Goal: Information Seeking & Learning: Learn about a topic

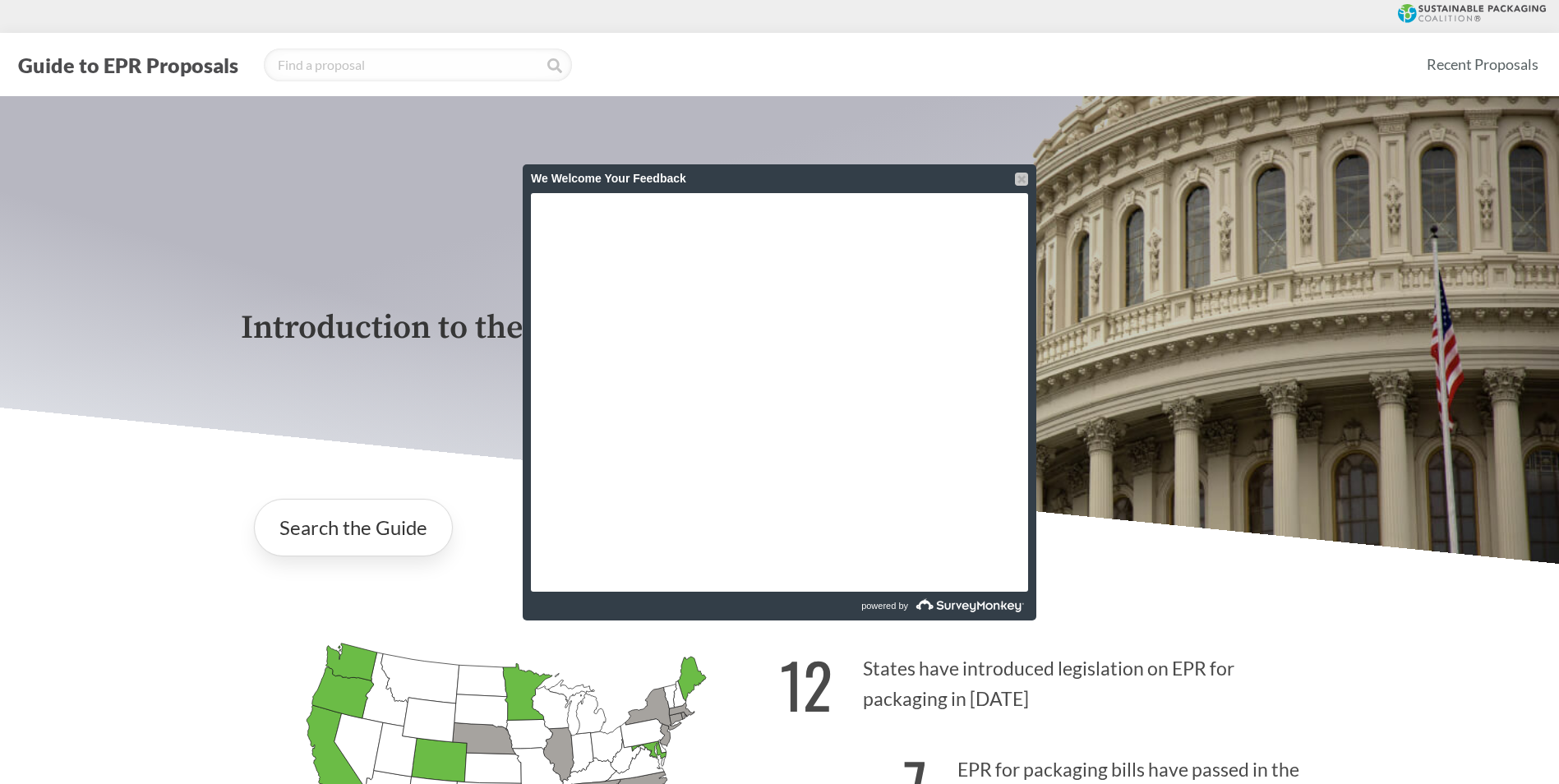
click at [1017, 185] on div at bounding box center [1022, 179] width 13 height 13
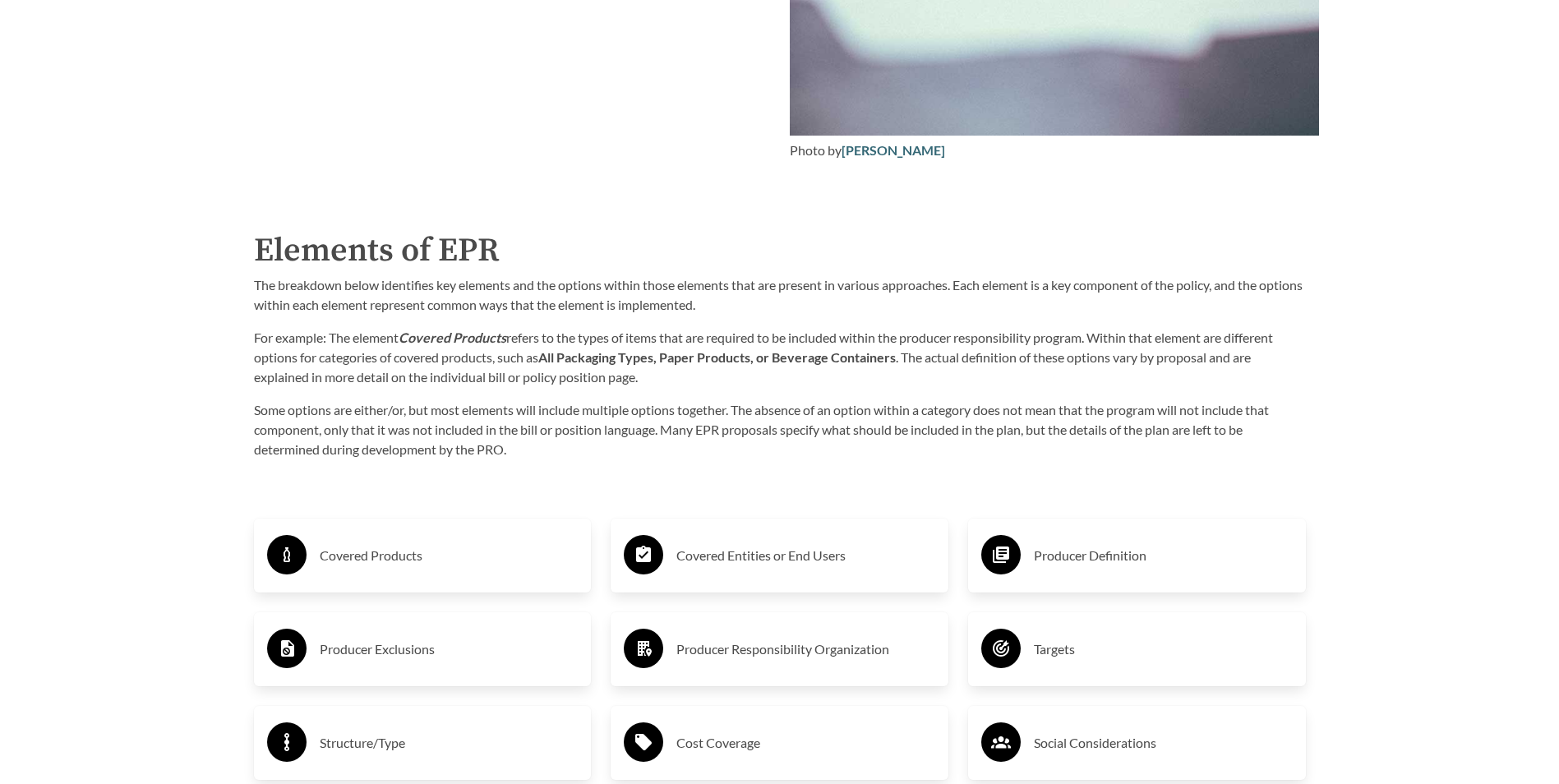
scroll to position [2477, 0]
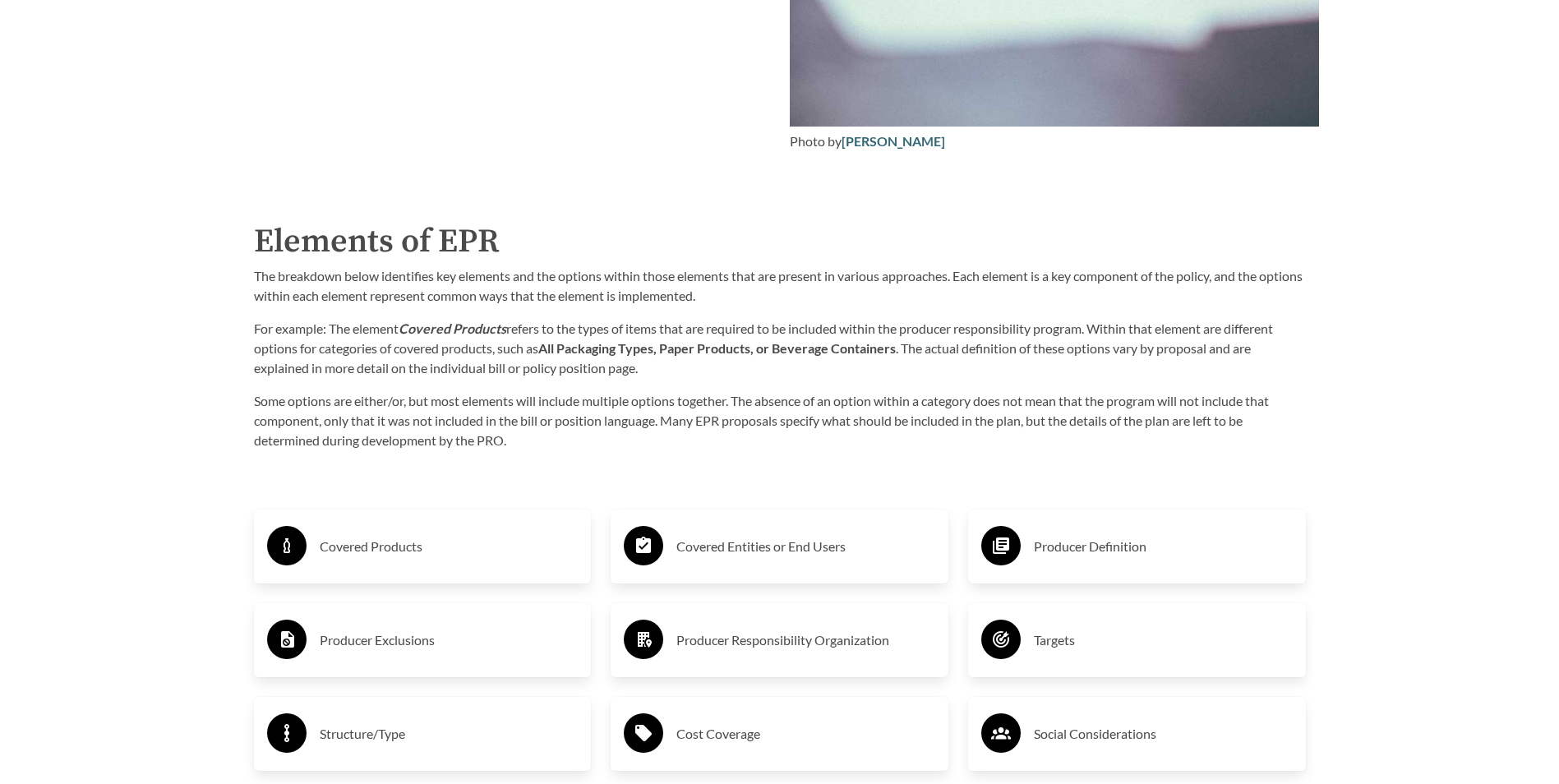
click at [384, 547] on h3 "Covered Products" at bounding box center [449, 546] width 259 height 26
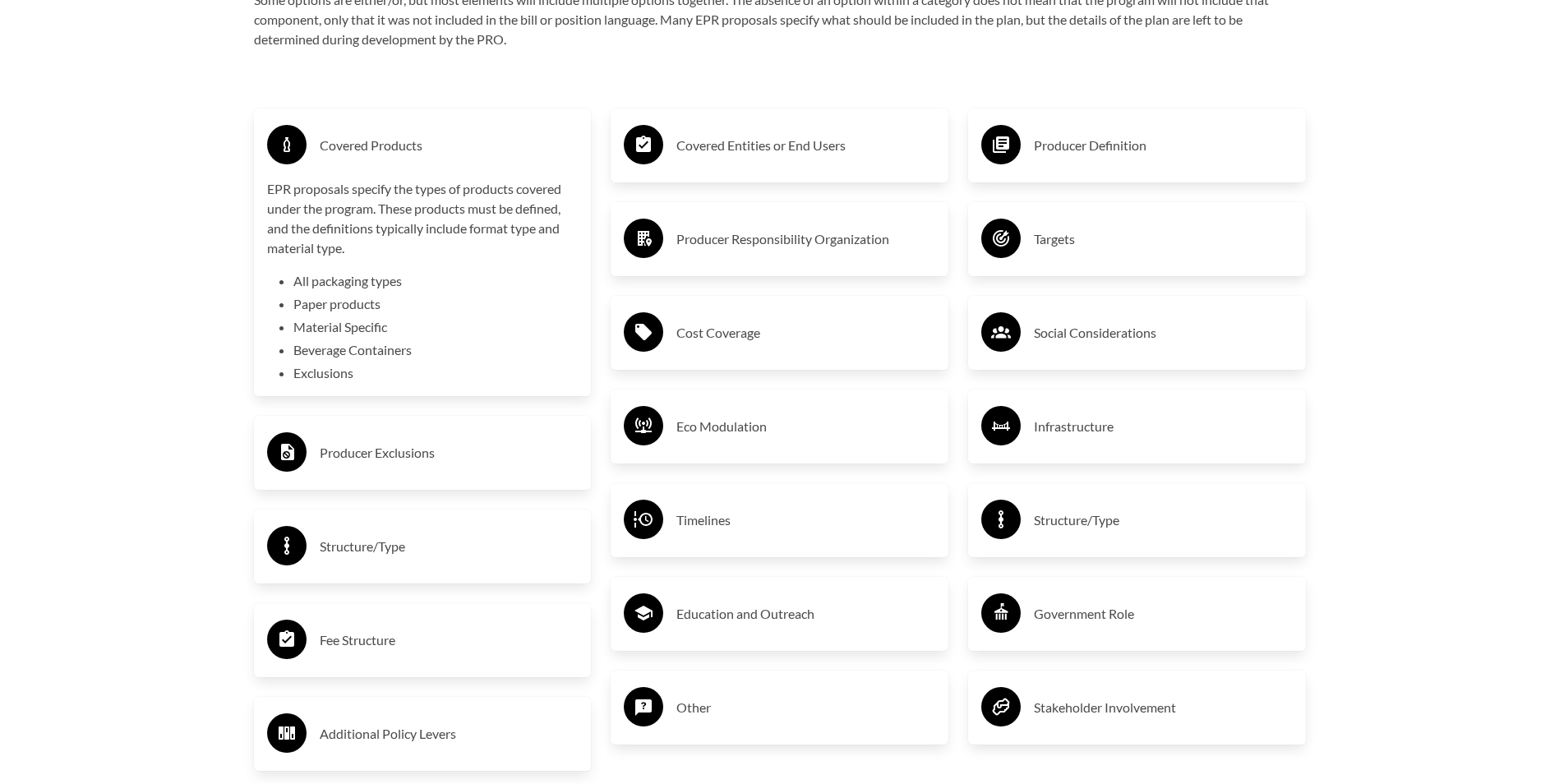
scroll to position [2888, 0]
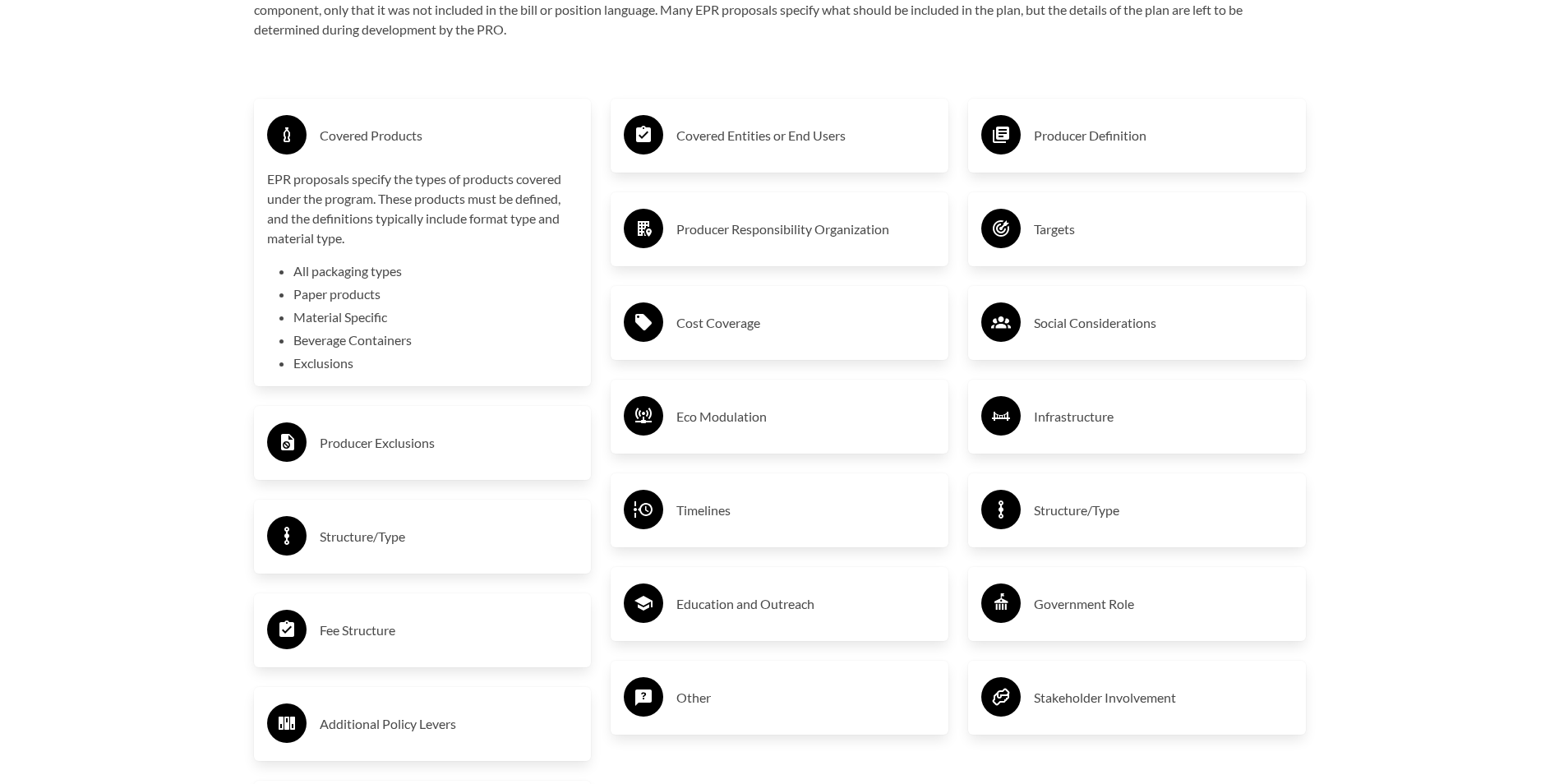
click at [380, 436] on h3 "Producer Exclusions" at bounding box center [449, 442] width 259 height 26
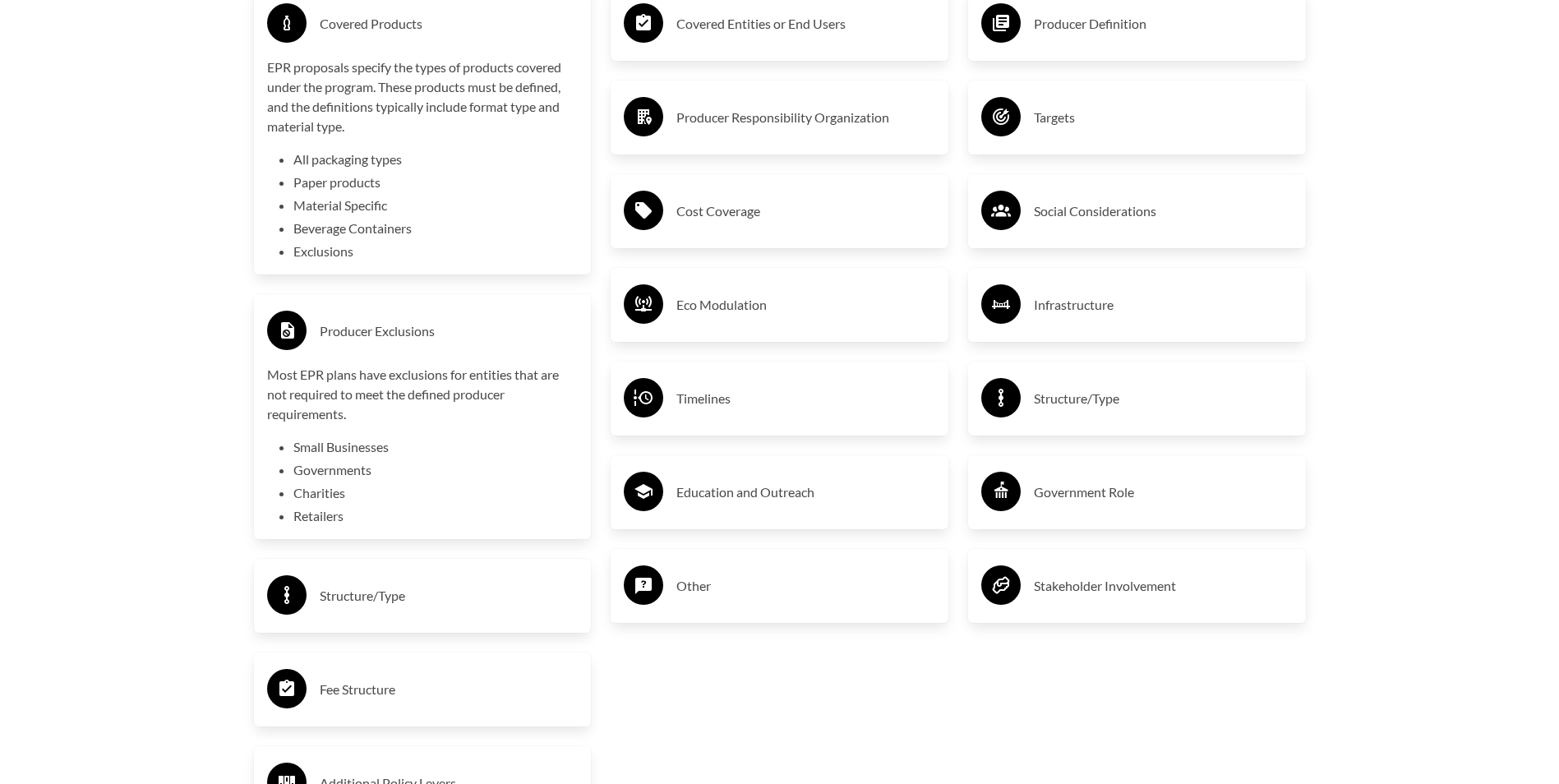
scroll to position [2969, 0]
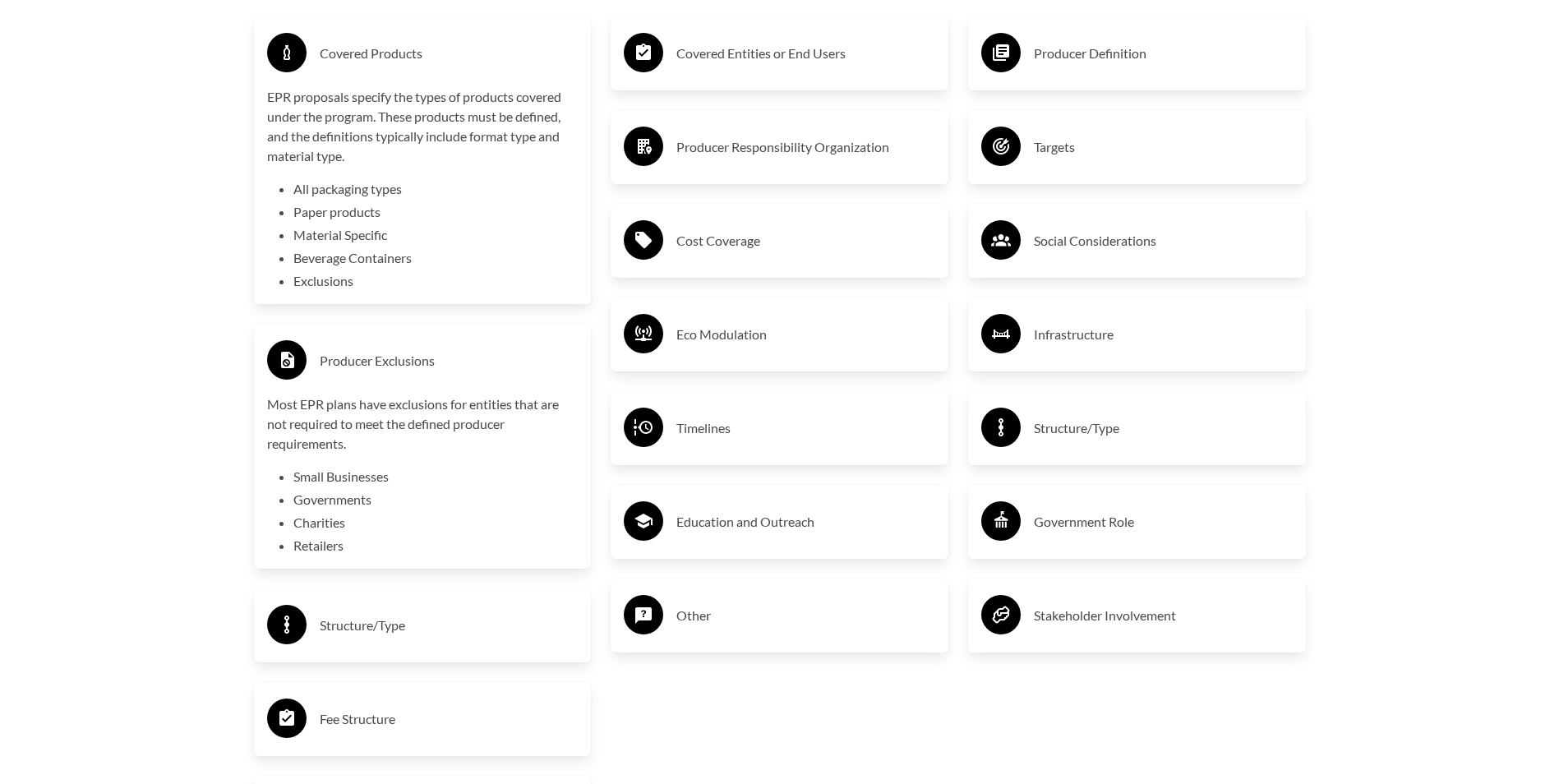
click at [370, 629] on h3 "Structure/Type" at bounding box center [449, 625] width 259 height 26
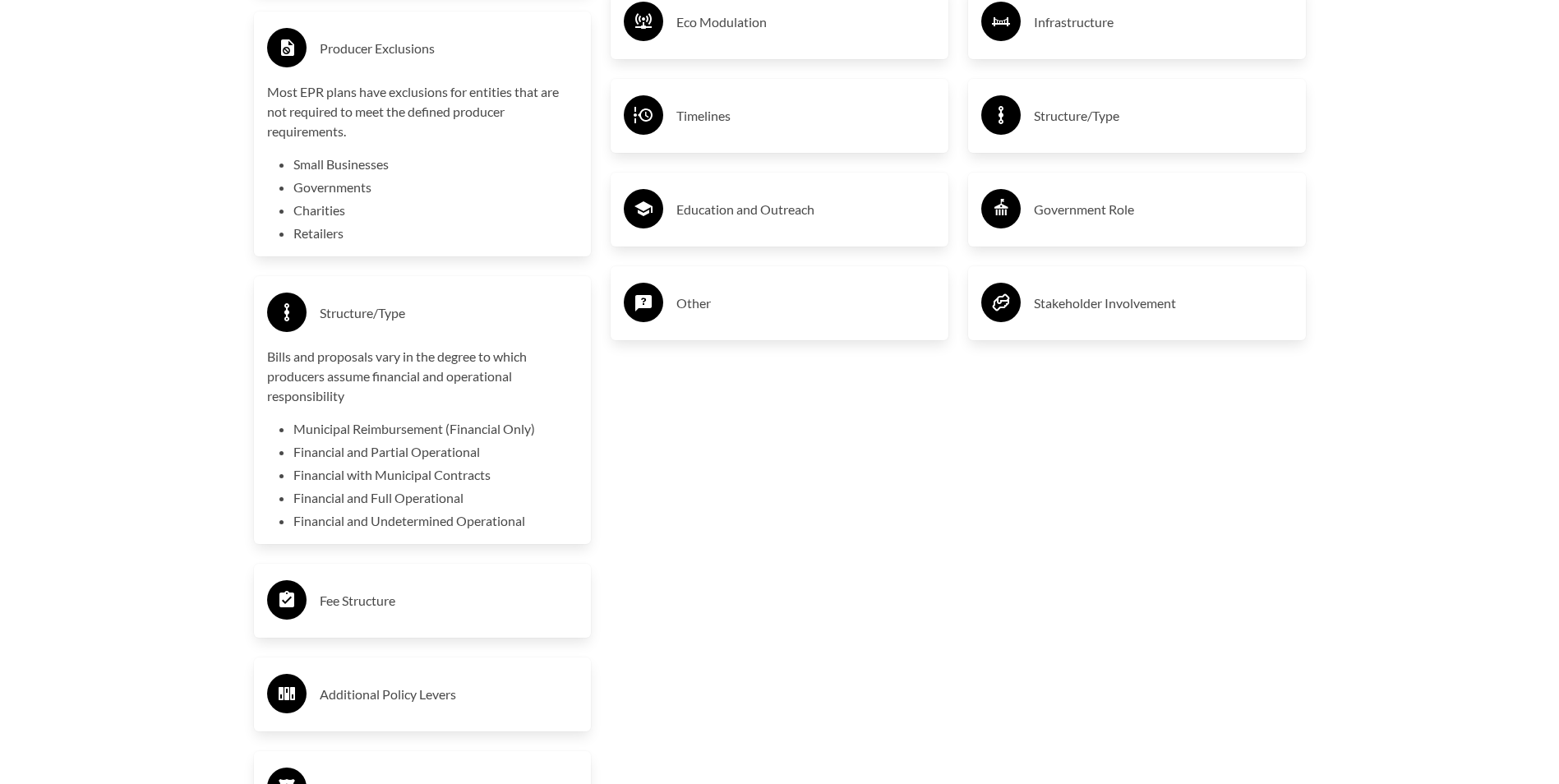
scroll to position [3299, 0]
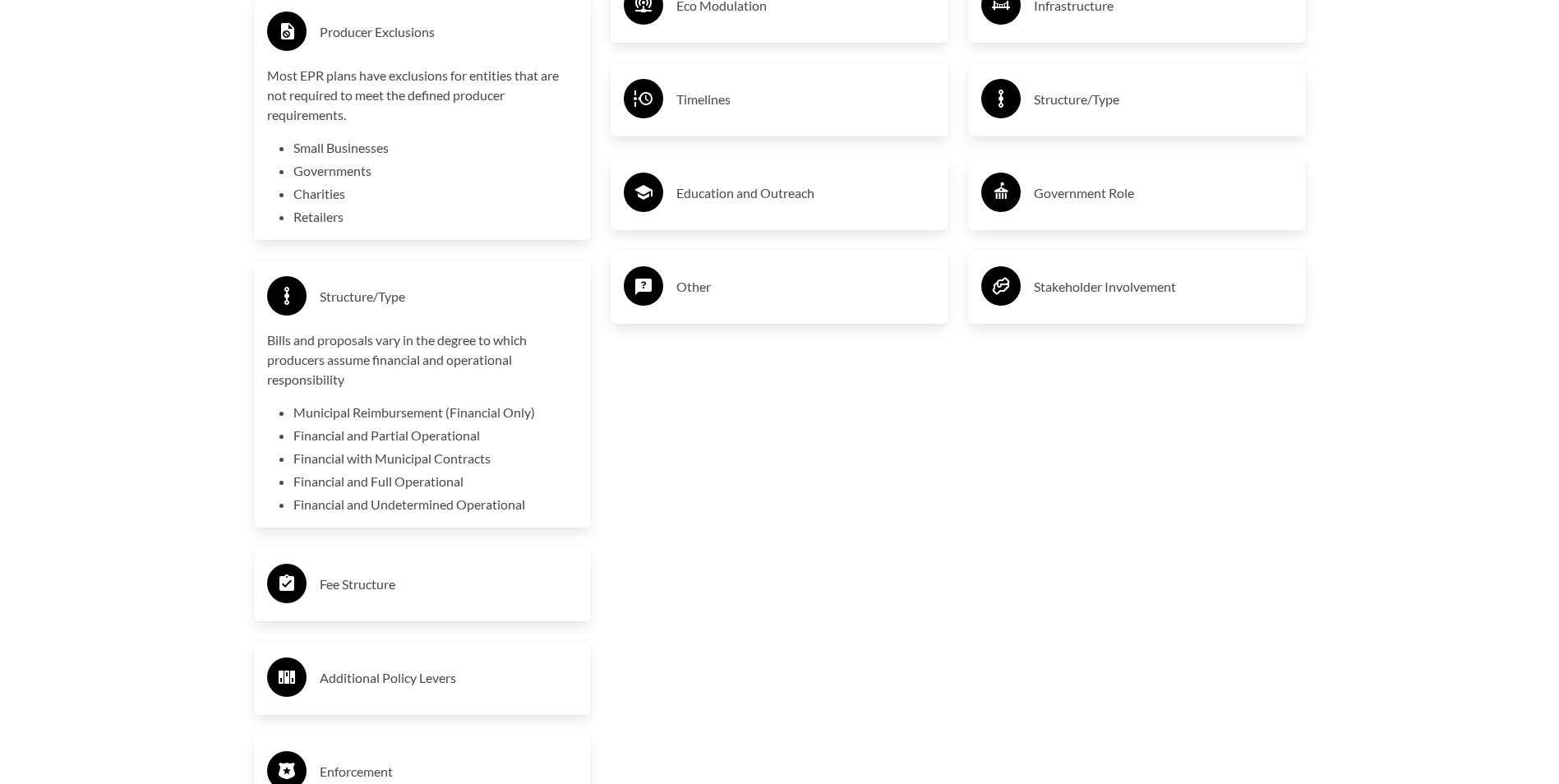
click at [394, 584] on h3 "Fee Structure" at bounding box center [449, 584] width 259 height 26
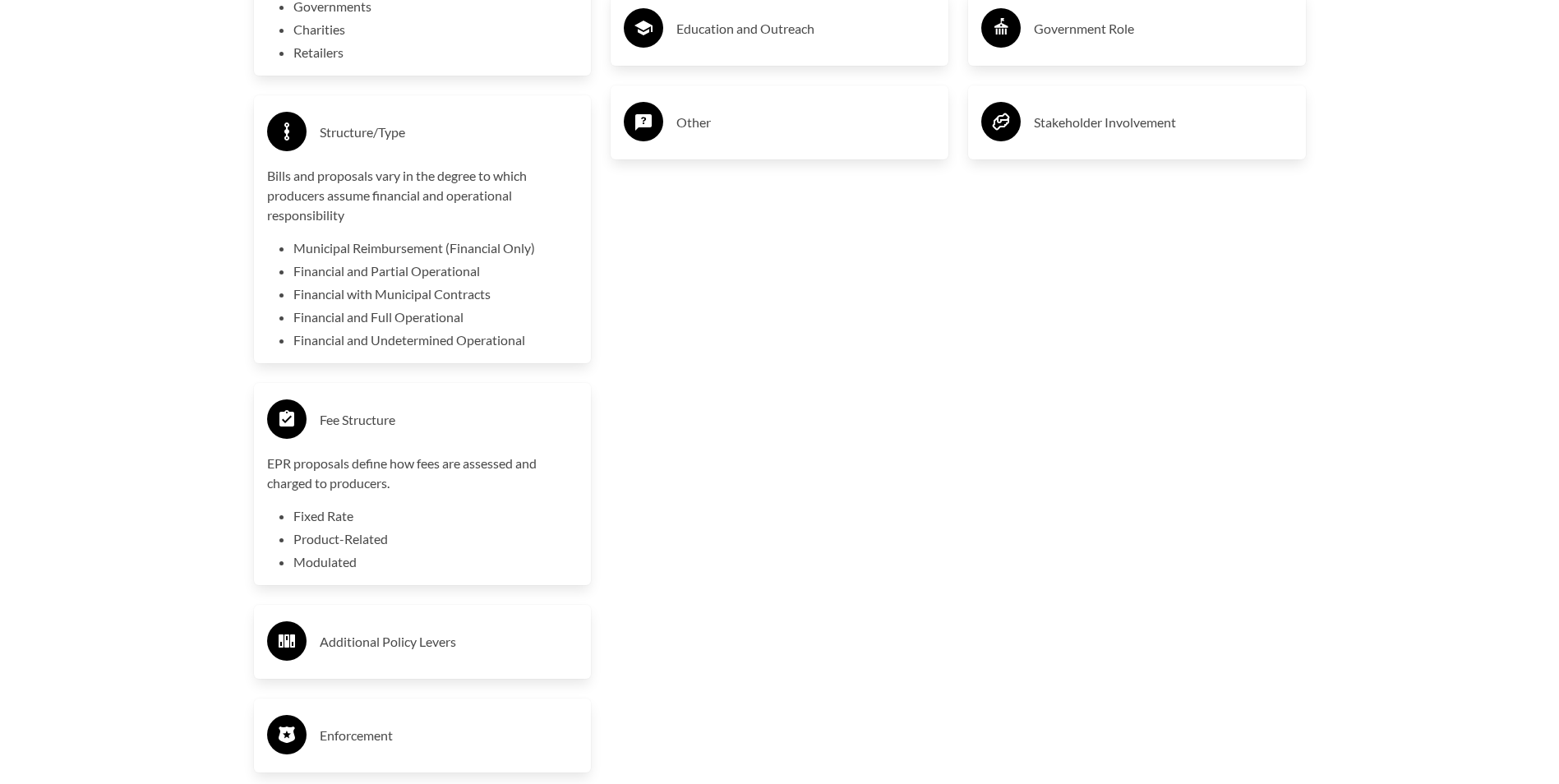
scroll to position [3627, 0]
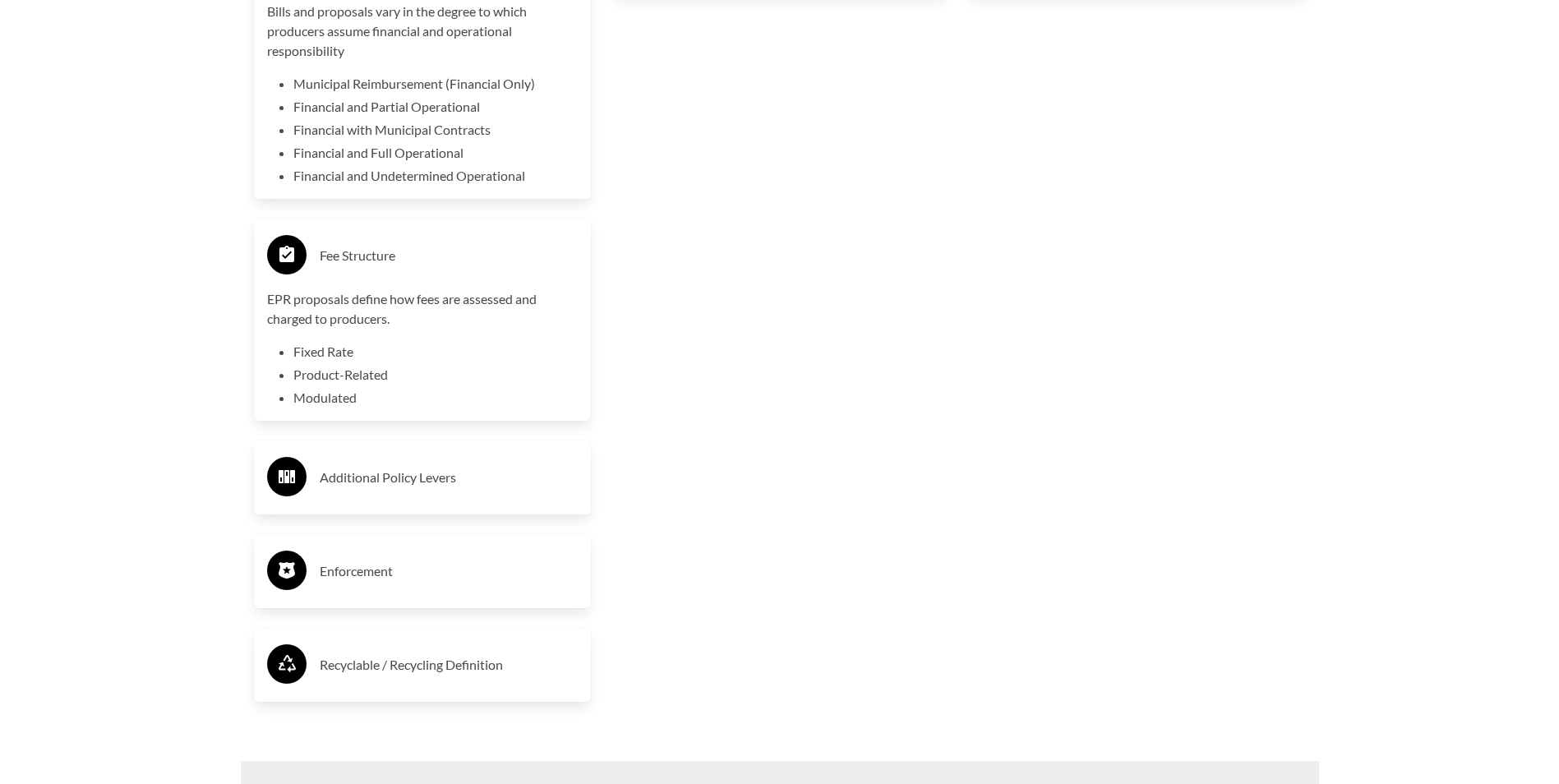
click at [388, 584] on h3 "Enforcement" at bounding box center [449, 571] width 259 height 26
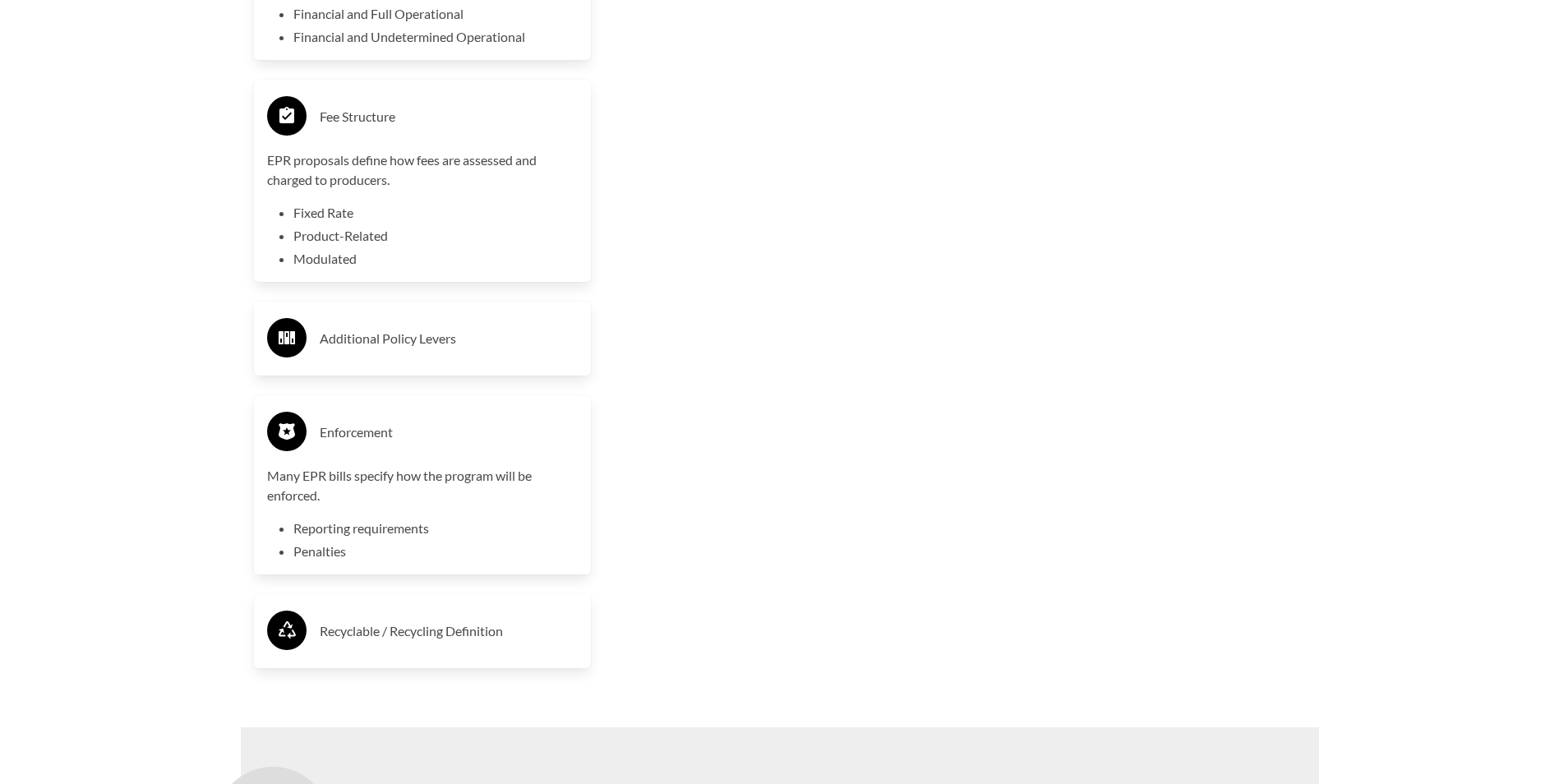
scroll to position [3791, 0]
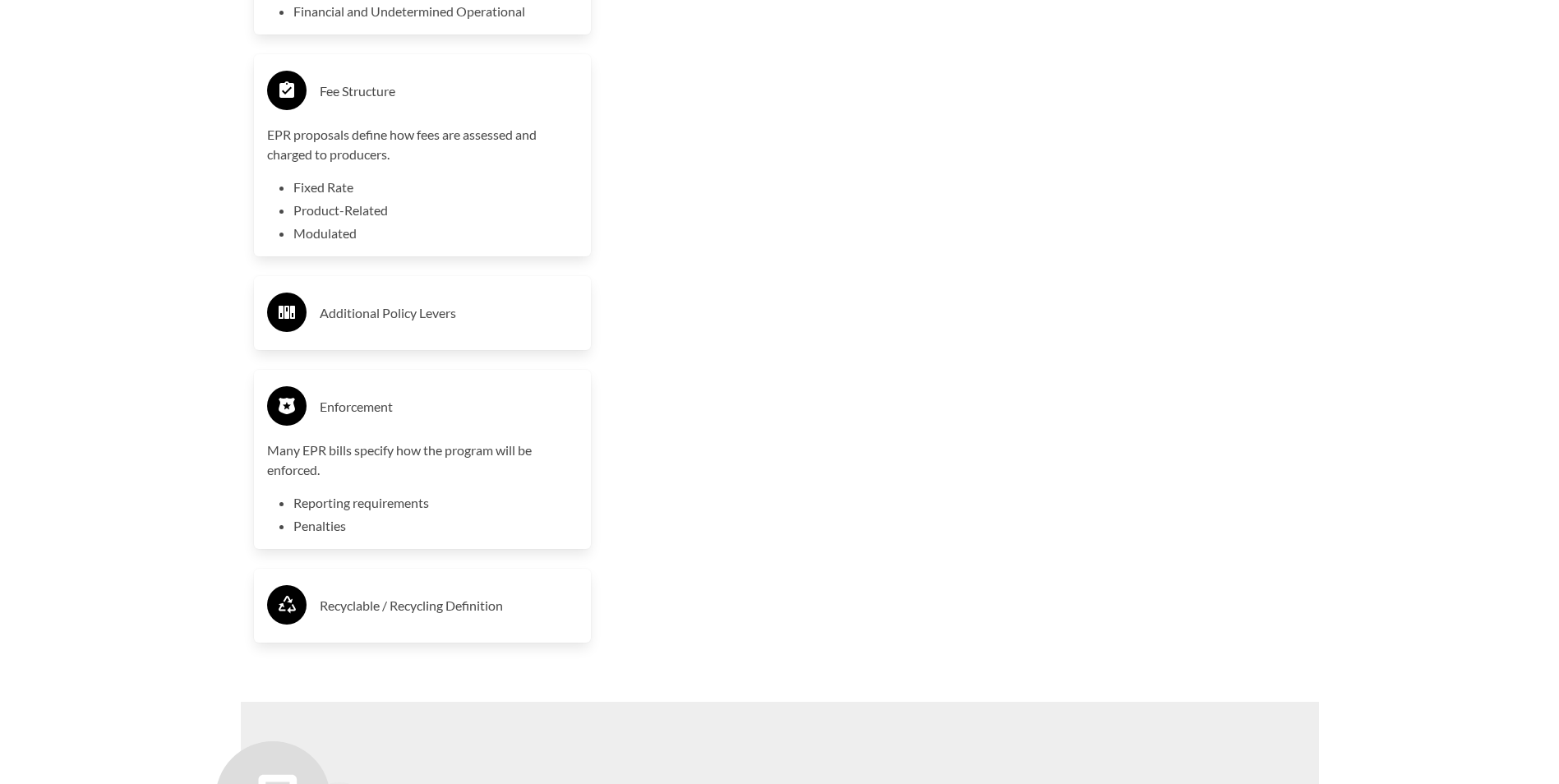
click at [419, 612] on h3 "Recyclable / Recycling Definition" at bounding box center [449, 605] width 259 height 26
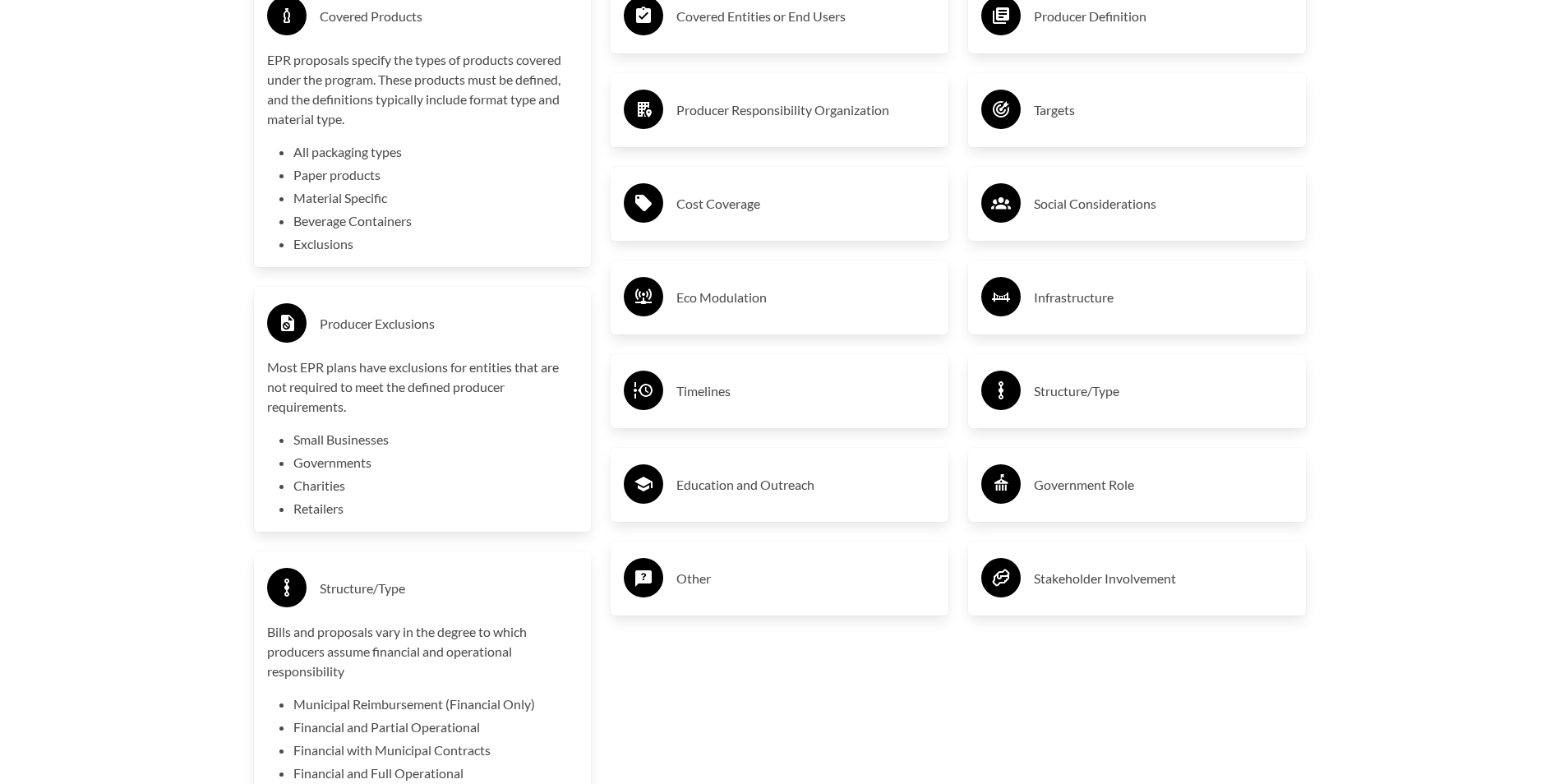
scroll to position [2742, 0]
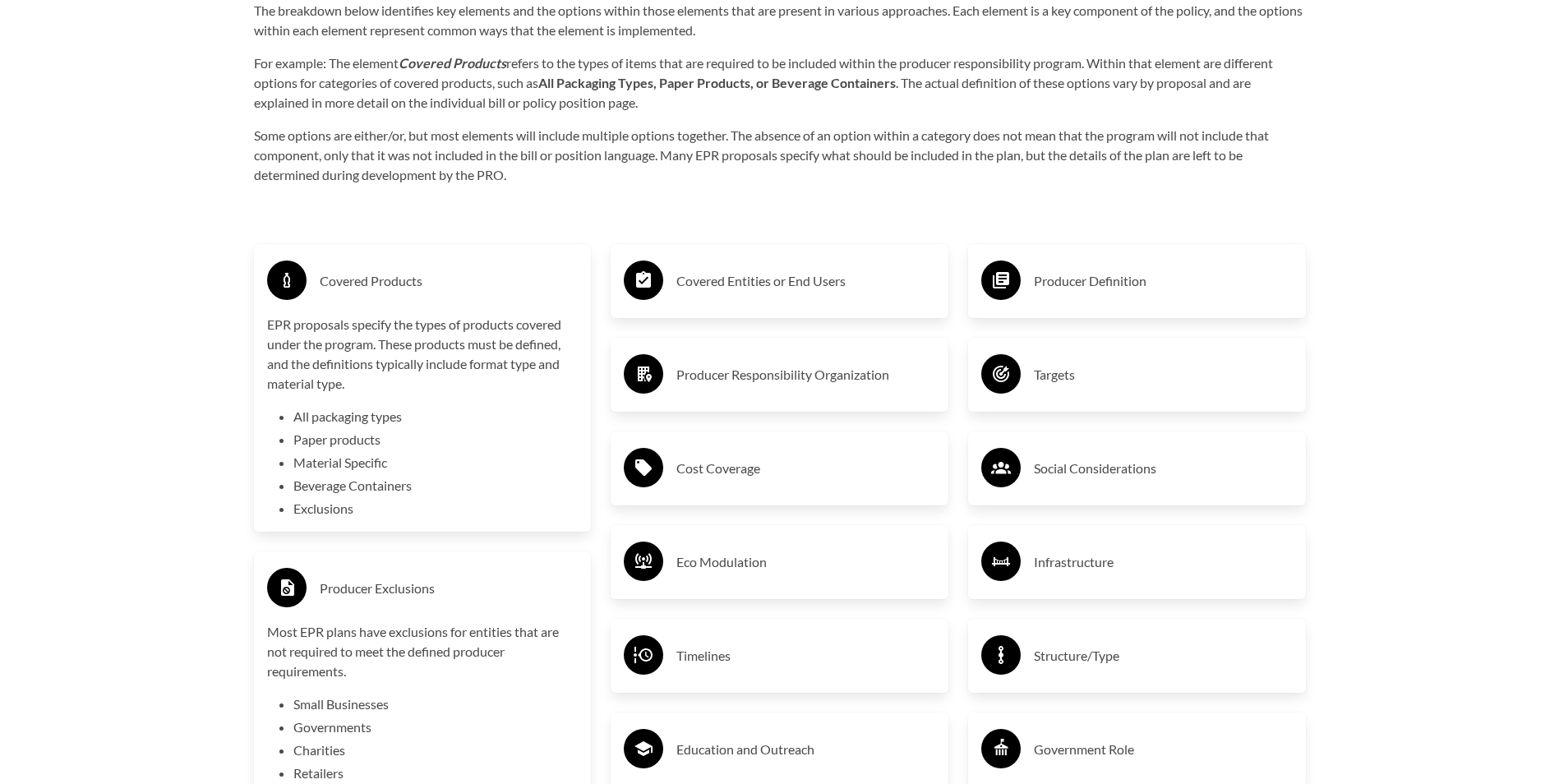
click at [709, 298] on div "Covered Entities or End Users" at bounding box center [780, 280] width 312 height 48
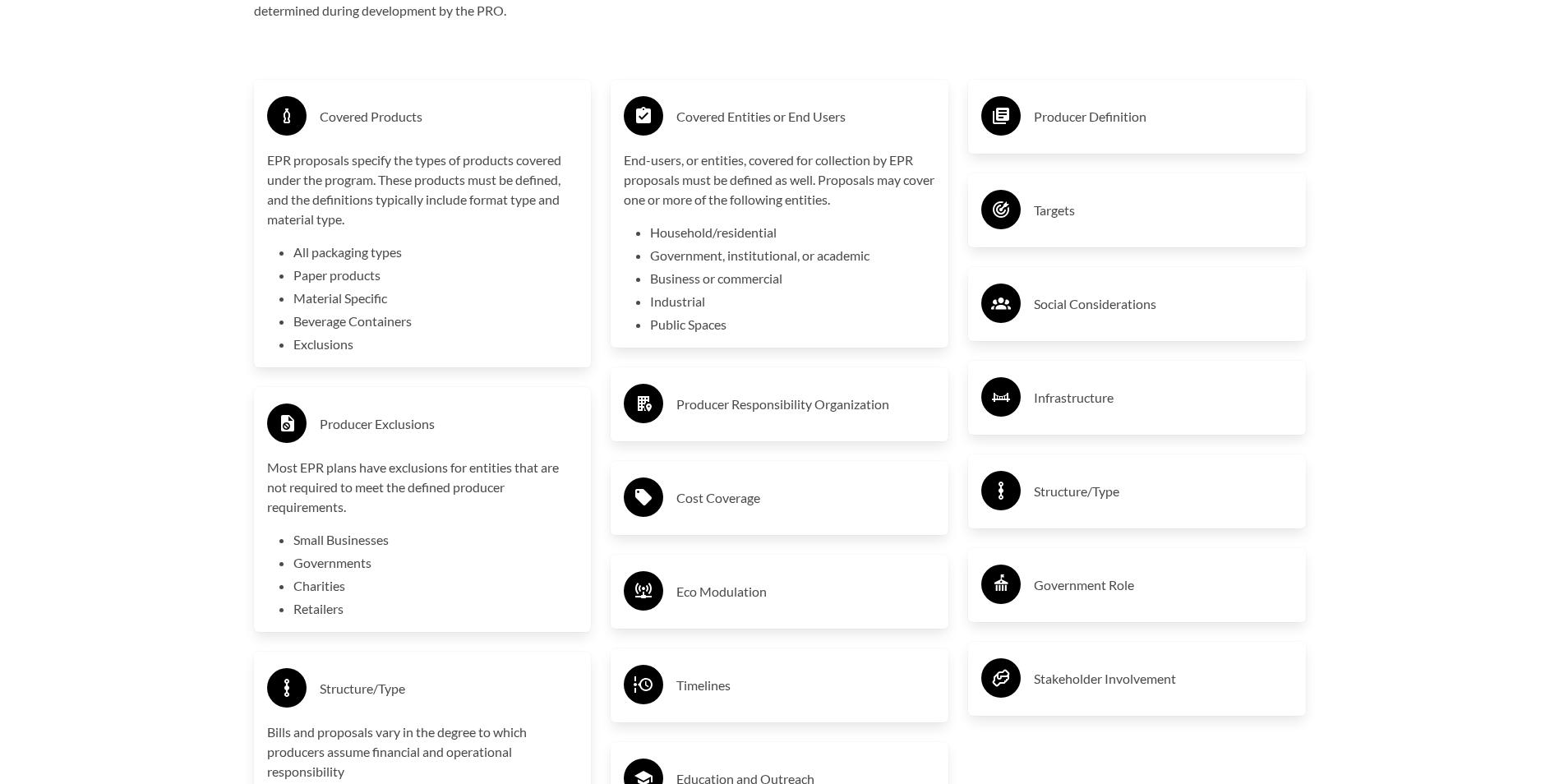
click at [780, 424] on div "Producer Responsibility Organization" at bounding box center [780, 404] width 312 height 48
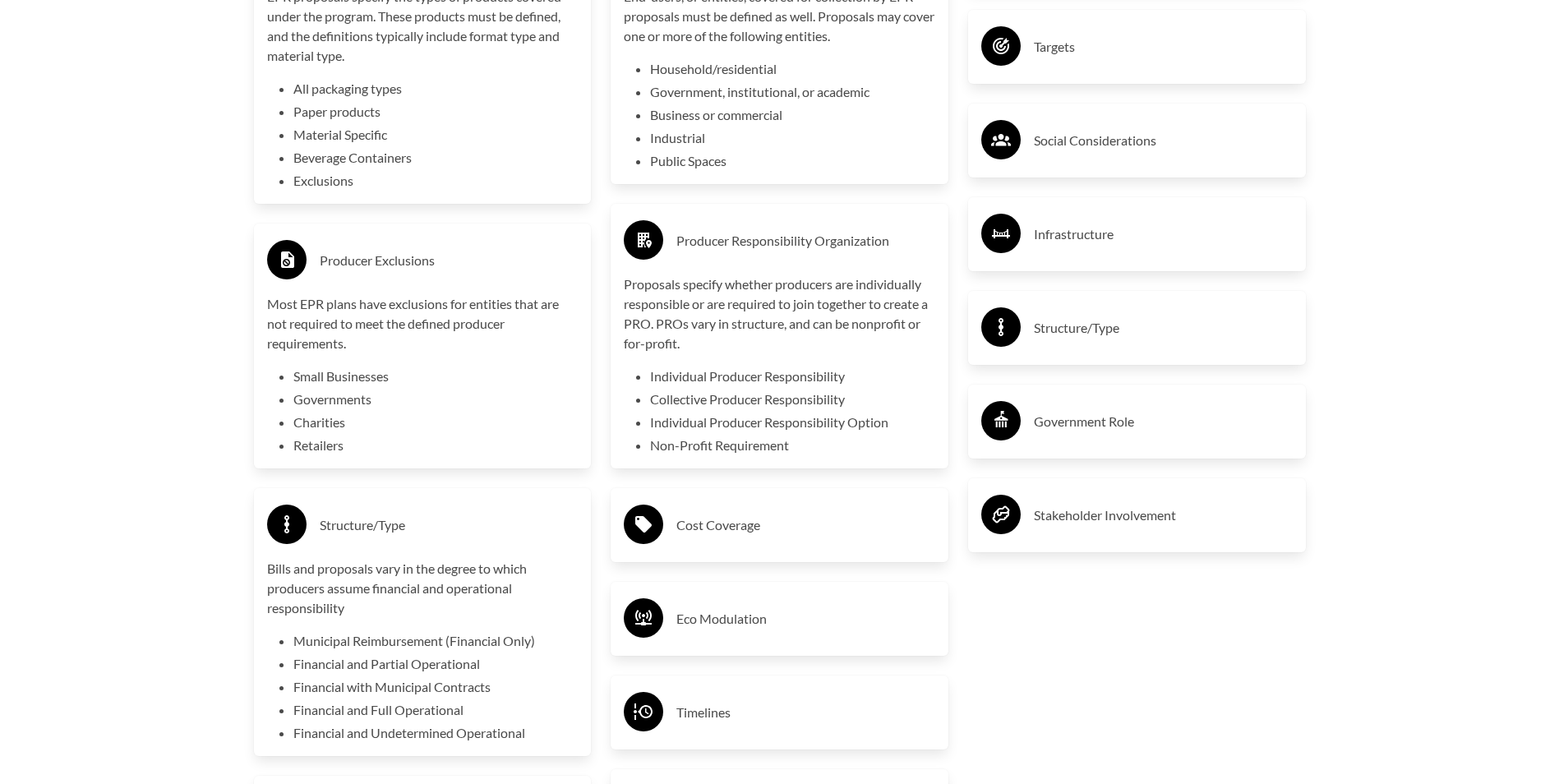
scroll to position [3070, 0]
click at [713, 533] on h3 "Cost Coverage" at bounding box center [805, 524] width 259 height 26
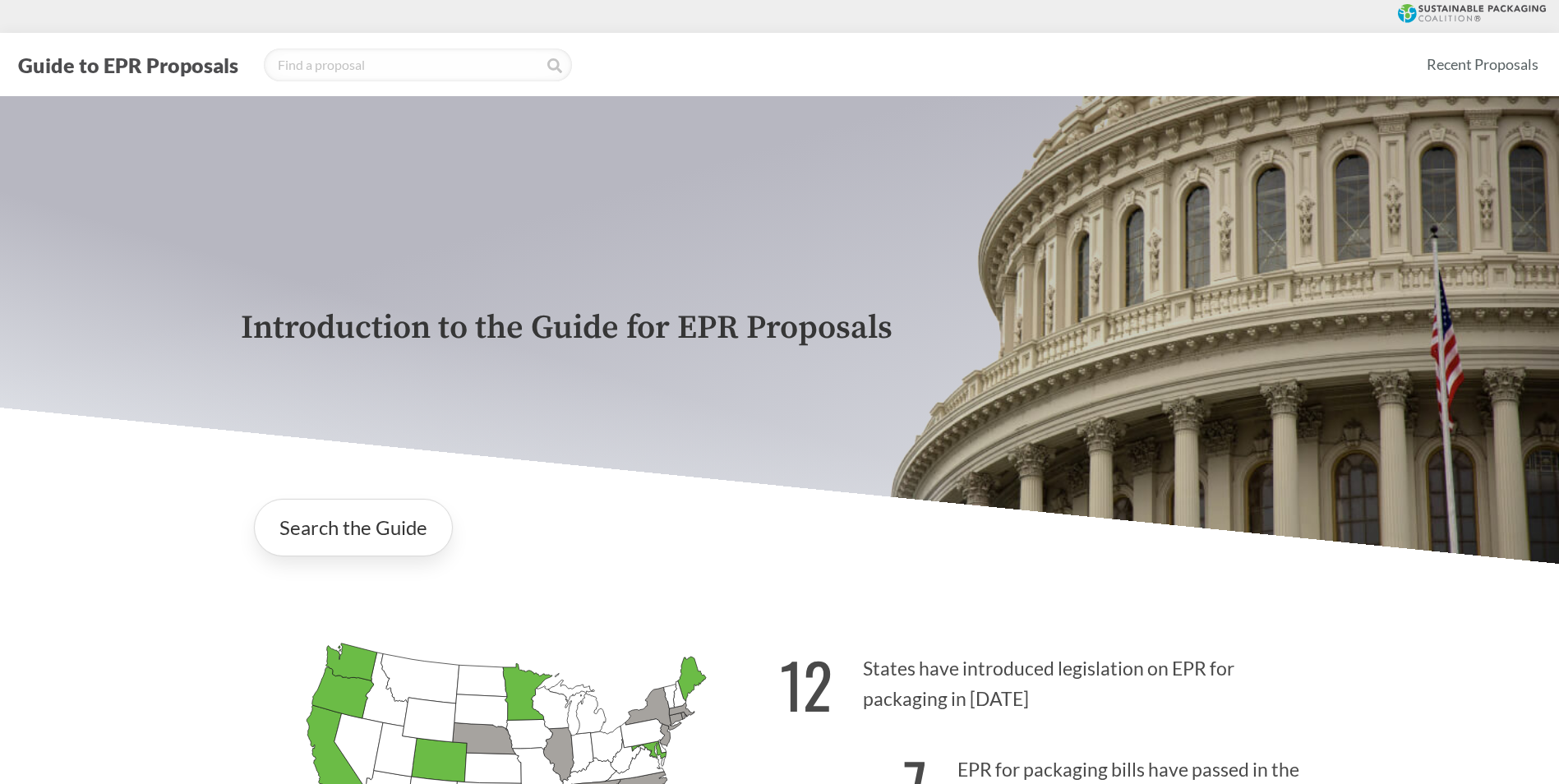
scroll to position [4569, 0]
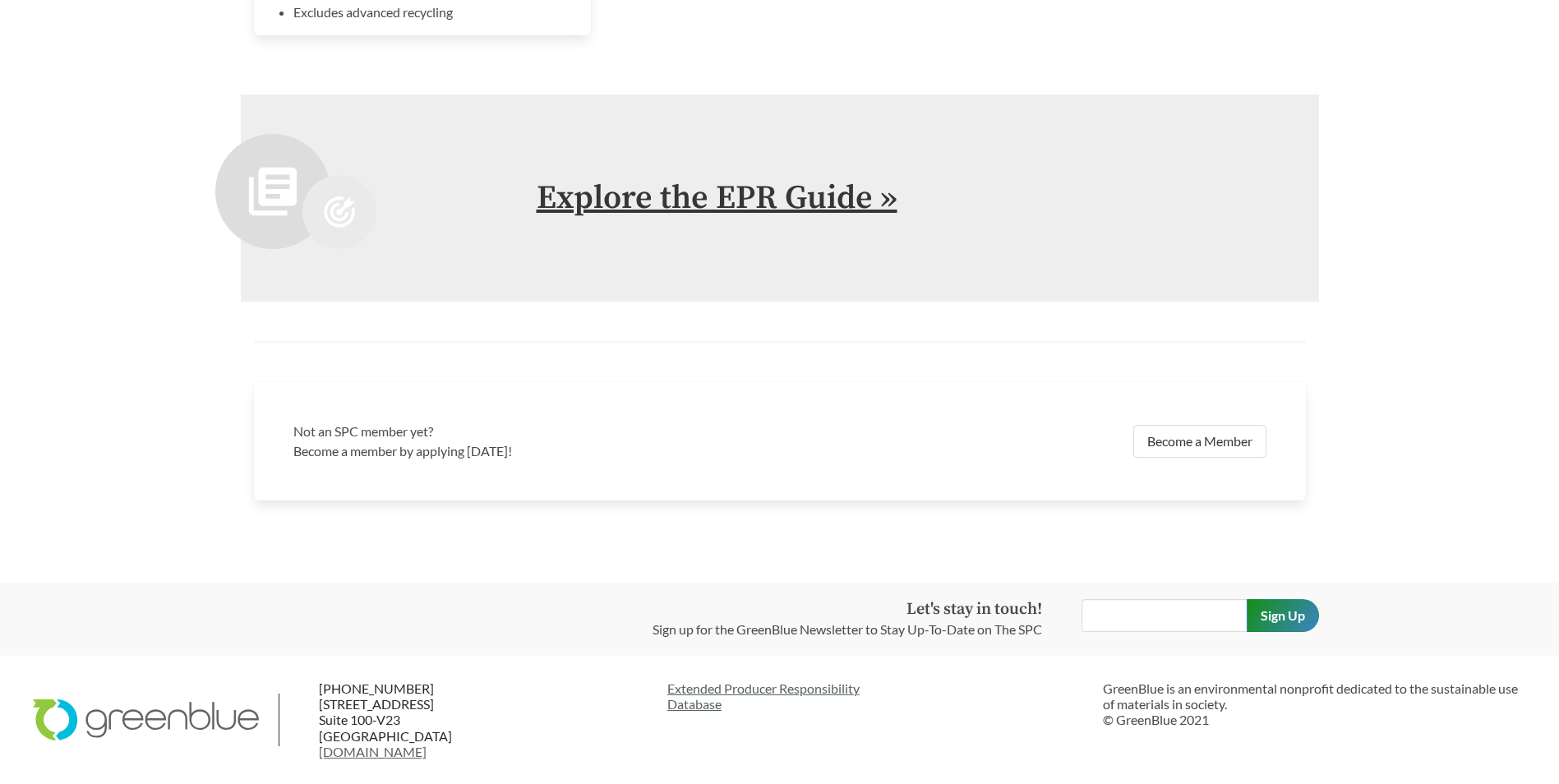
click at [826, 189] on link "Explore the EPR Guide »" at bounding box center [717, 198] width 360 height 41
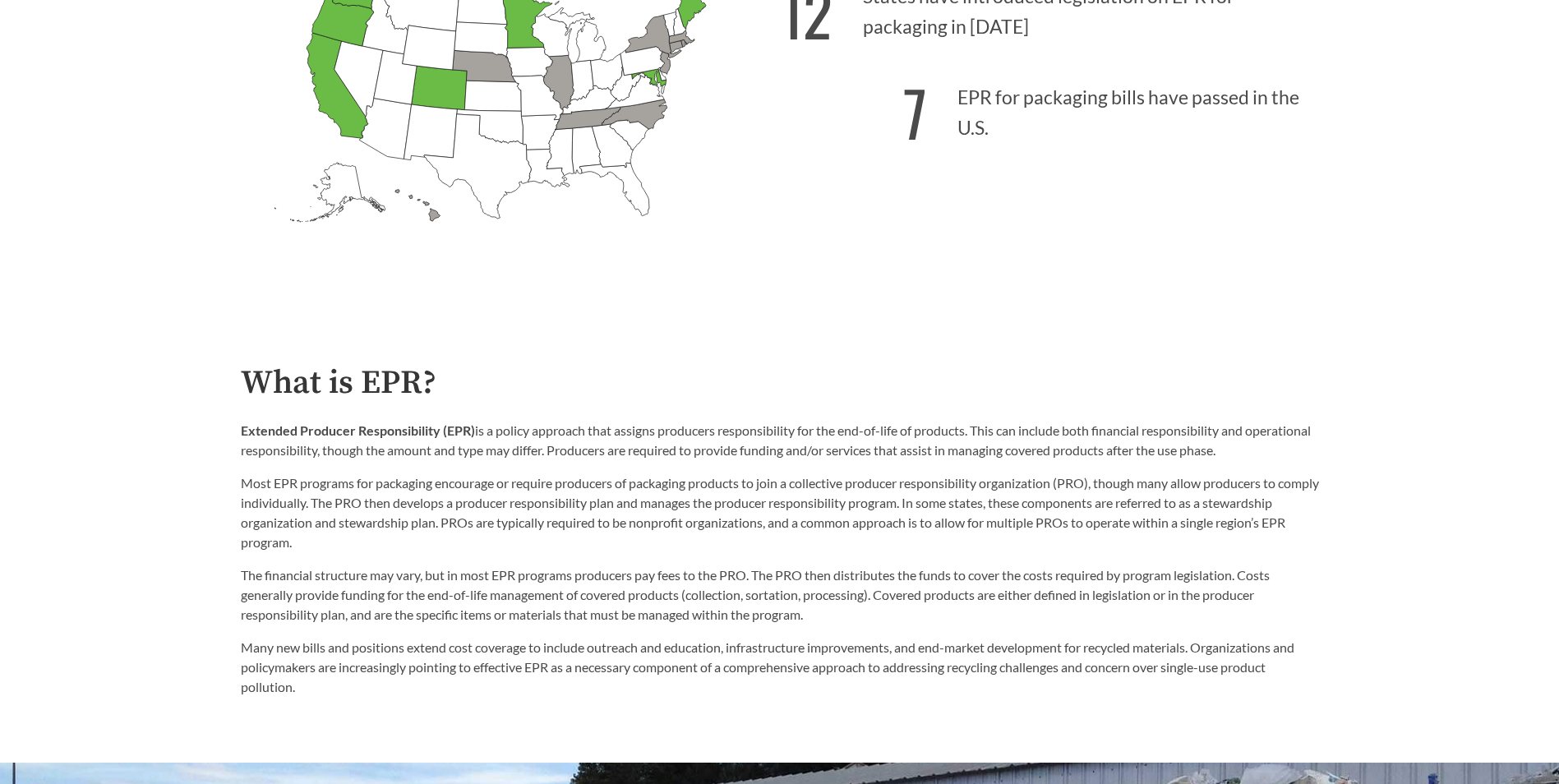
scroll to position [519, 0]
